Goal: Browse casually

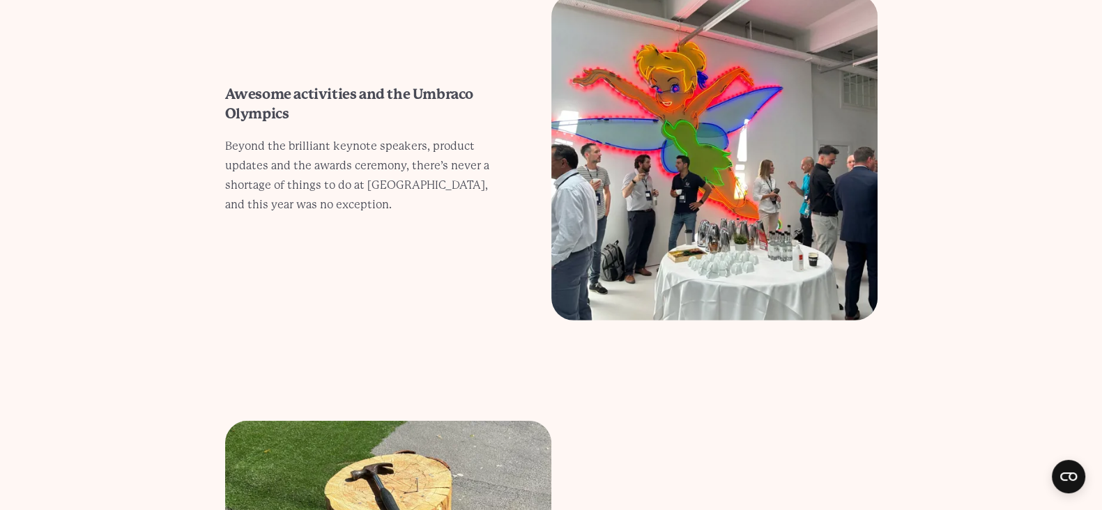
scroll to position [5486, 0]
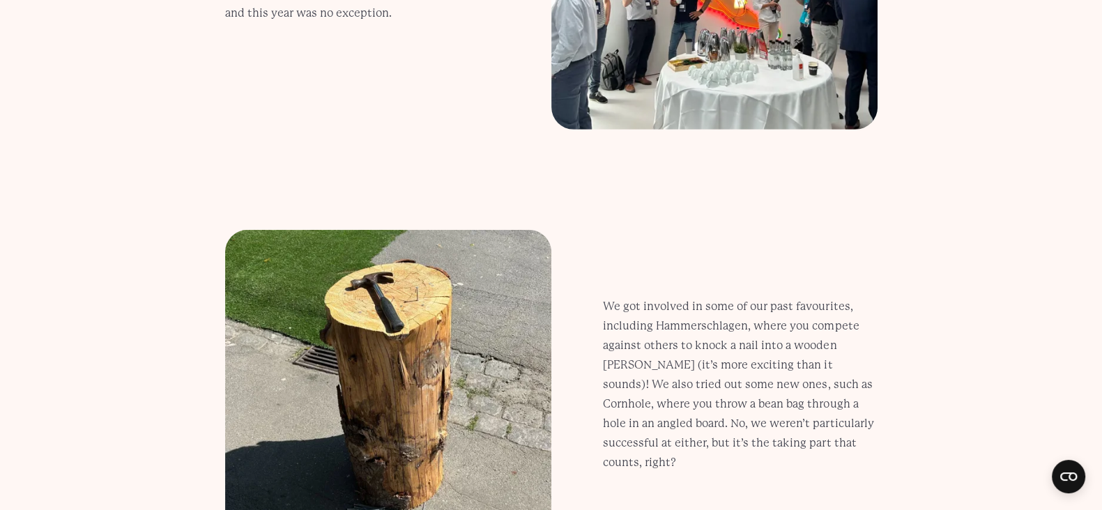
click at [951, 339] on section "We got involved in some of our past favourites, including Hammerschlagen, where…" at bounding box center [551, 393] width 1102 height 326
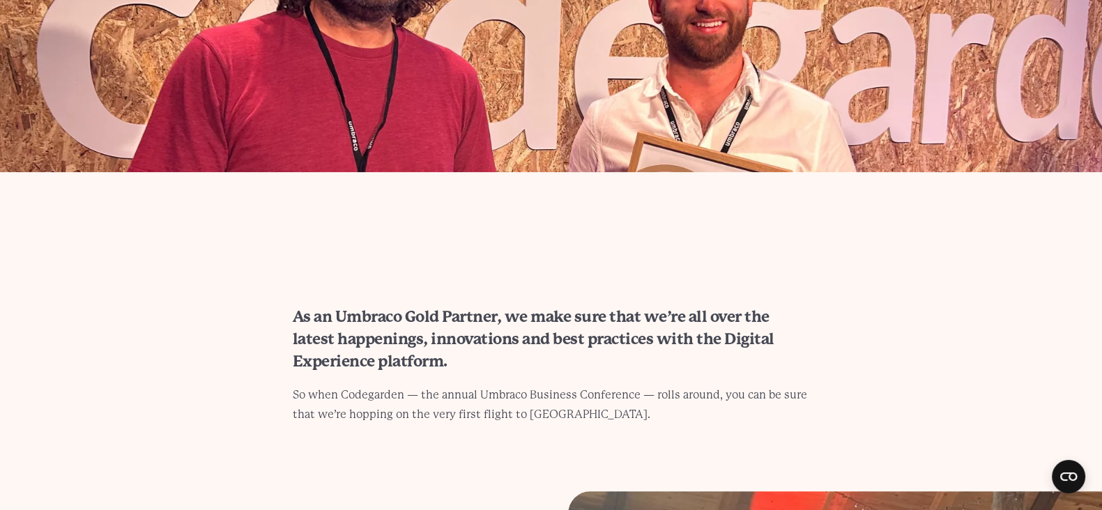
scroll to position [610, 0]
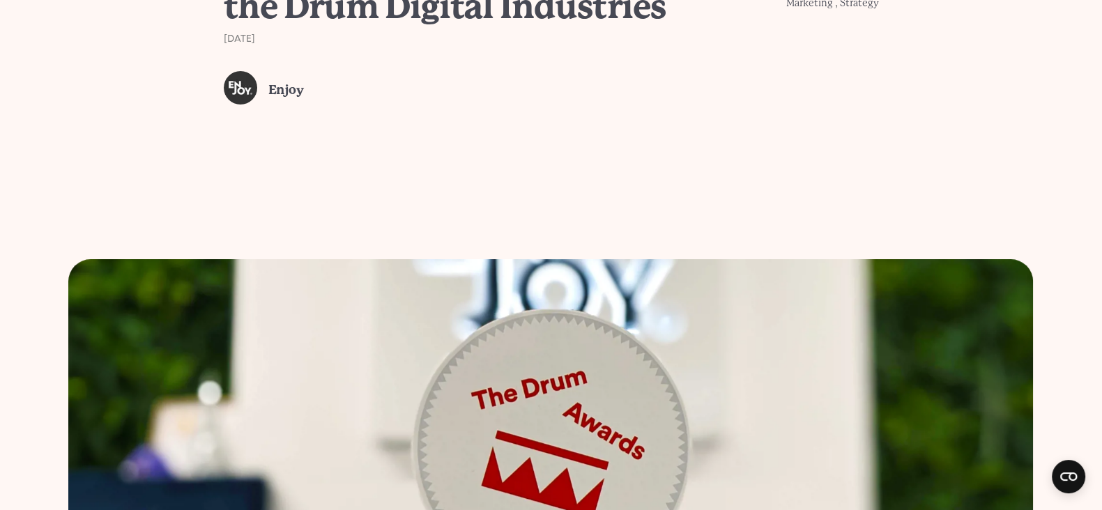
scroll to position [168, 0]
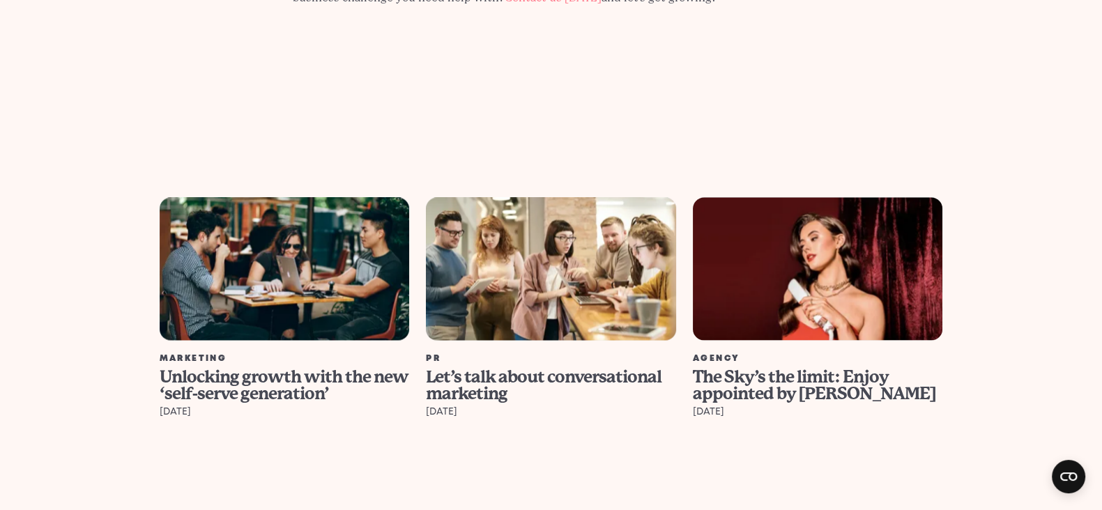
scroll to position [3117, 0]
